Goal: Transaction & Acquisition: Book appointment/travel/reservation

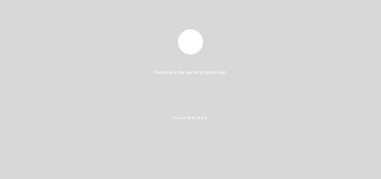
select select "es"
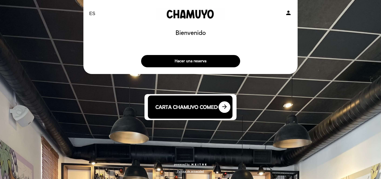
click at [204, 52] on div "Hacer una reserva" at bounding box center [190, 59] width 215 height 21
click at [203, 60] on button "Hacer una reserva" at bounding box center [190, 61] width 99 height 12
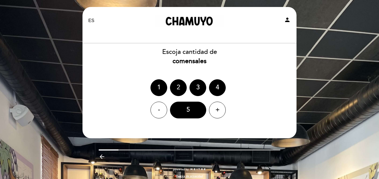
click at [177, 91] on div "2" at bounding box center [178, 87] width 17 height 17
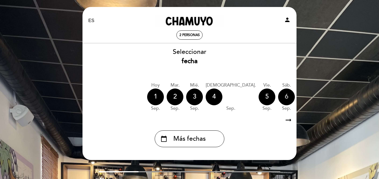
click at [278, 98] on div "6" at bounding box center [286, 96] width 17 height 17
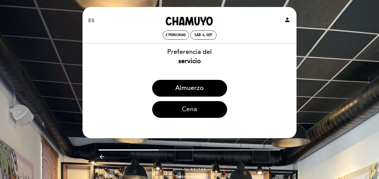
click at [192, 112] on button "Cena" at bounding box center [189, 109] width 75 height 17
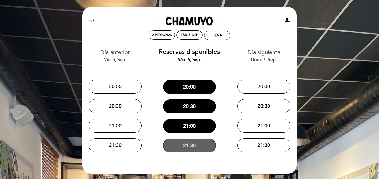
click at [192, 145] on button "21:30" at bounding box center [189, 145] width 53 height 14
